Goal: Task Accomplishment & Management: Use online tool/utility

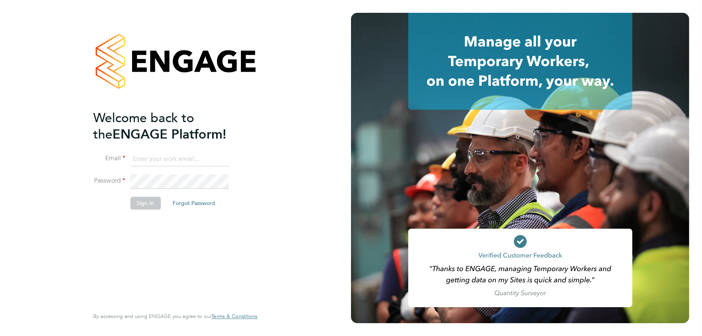
type input "[PERSON_NAME][EMAIL_ADDRESS][DOMAIN_NAME]"
click at [146, 207] on button "Sign In" at bounding box center [145, 203] width 30 height 13
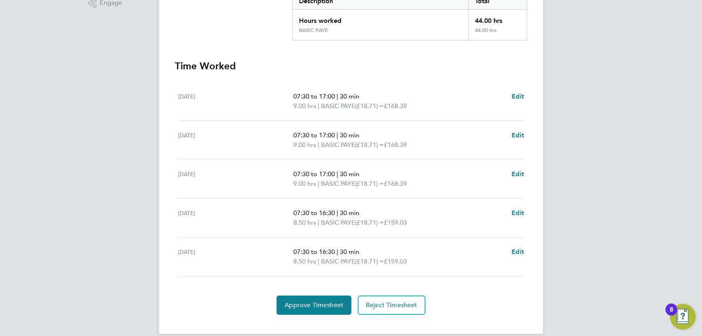
scroll to position [190, 0]
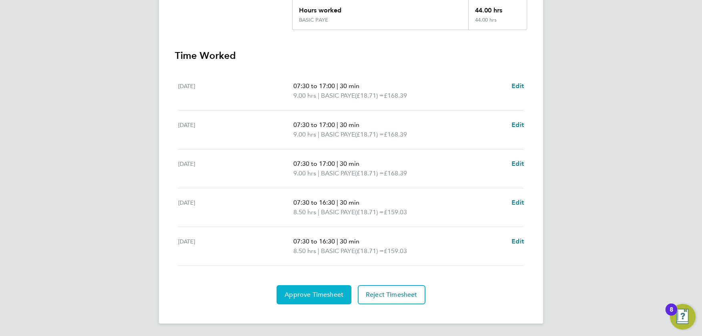
click at [305, 293] on span "Approve Timesheet" at bounding box center [314, 295] width 59 height 8
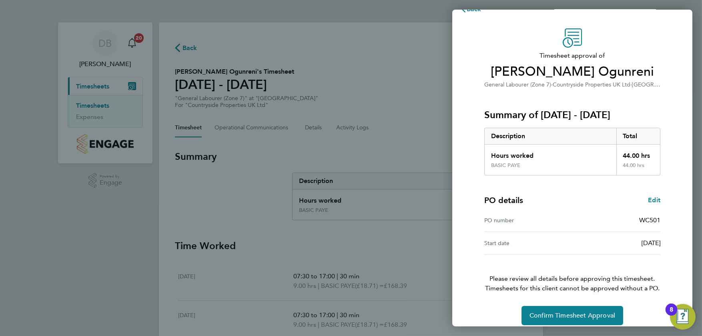
scroll to position [24, 0]
